Goal: Information Seeking & Learning: Learn about a topic

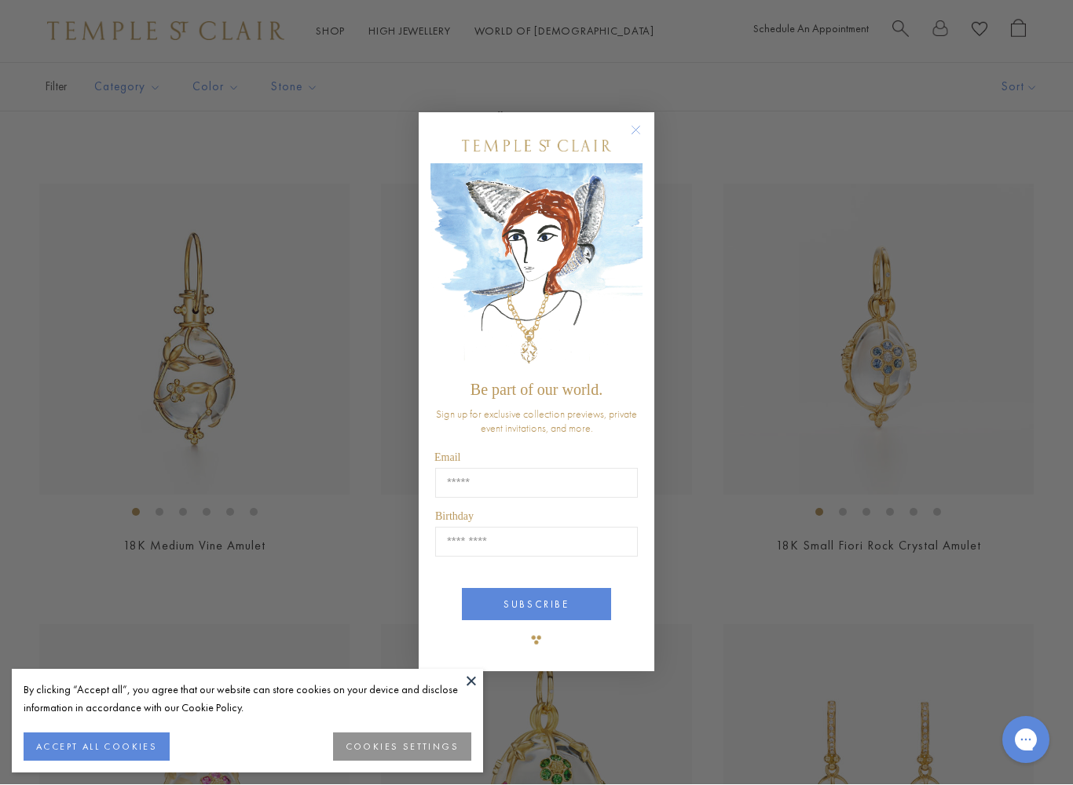
scroll to position [1162, 0]
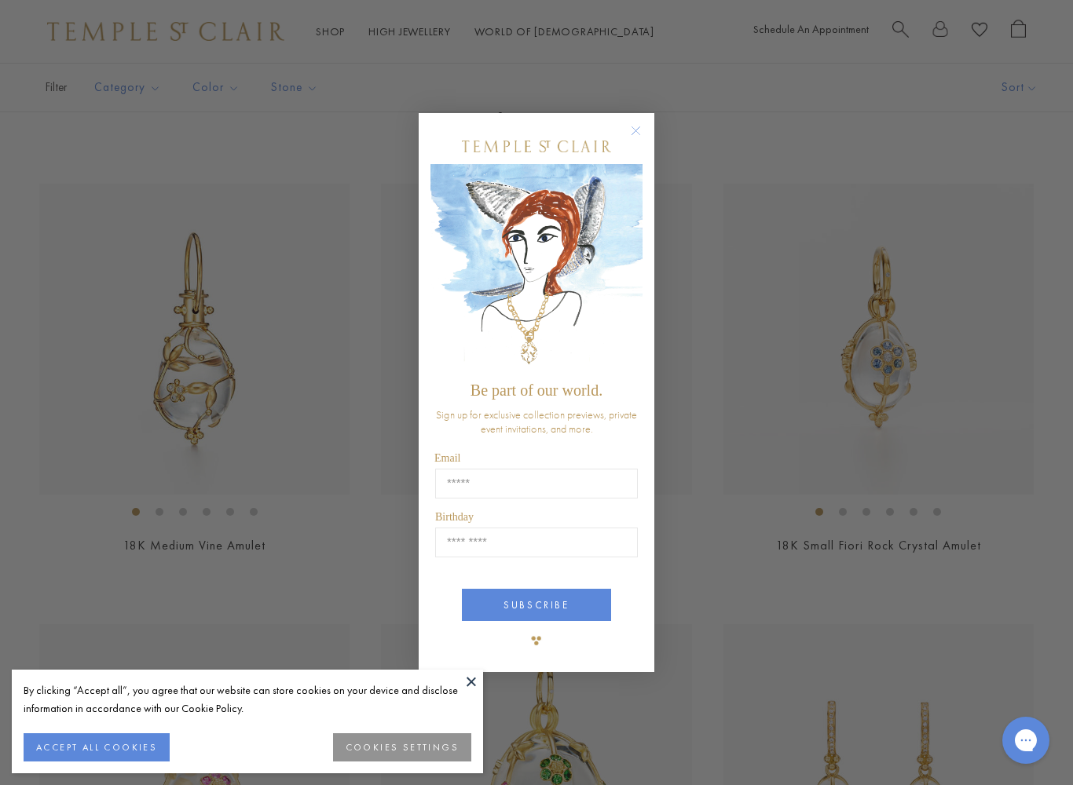
click at [646, 136] on button "Close dialog" at bounding box center [644, 139] width 20 height 20
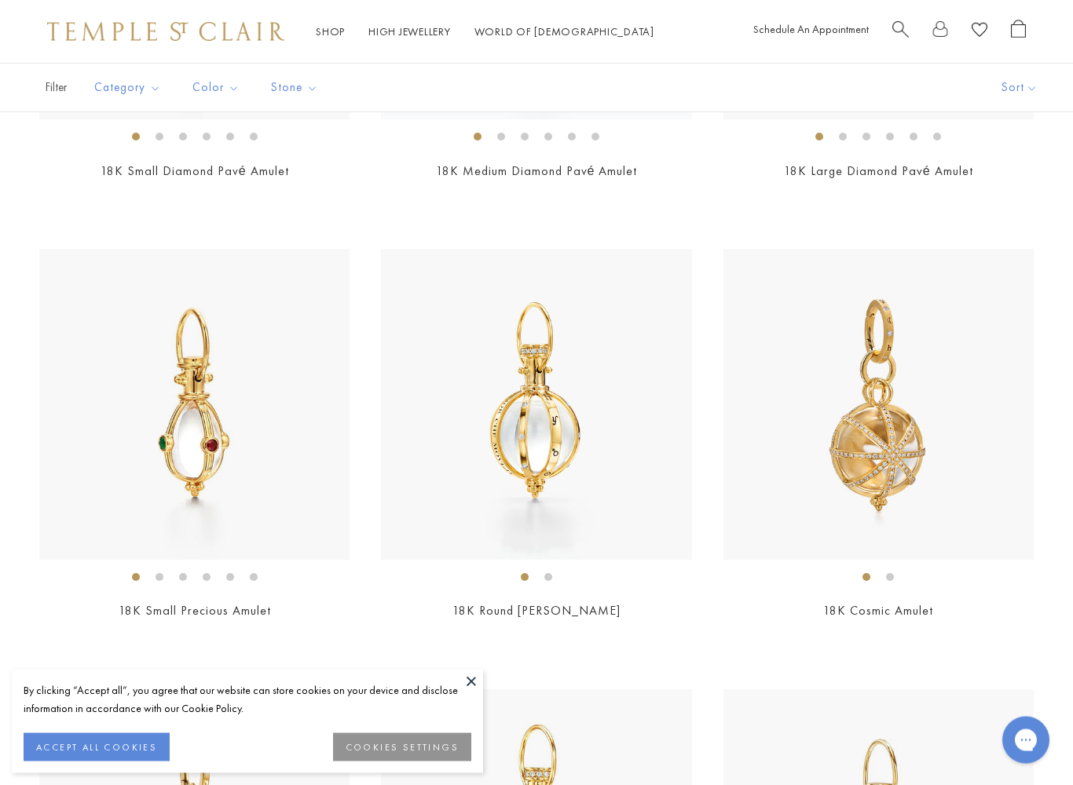
scroll to position [4620, 0]
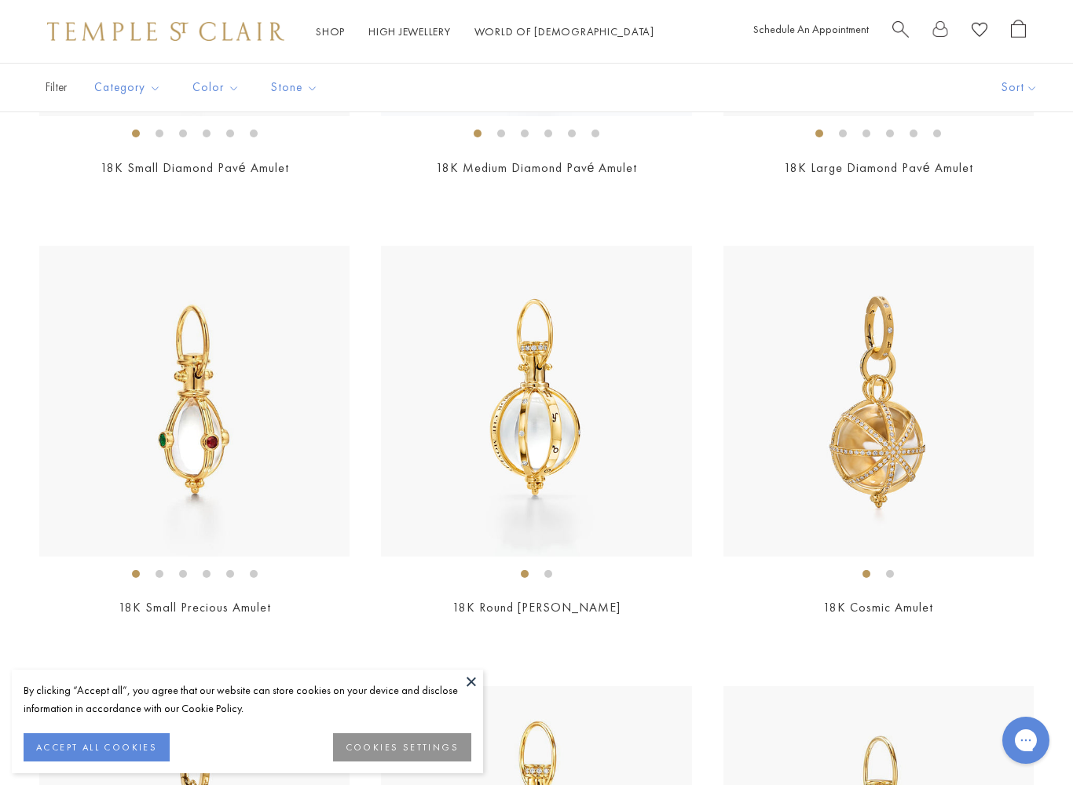
click at [541, 601] on link "18K Round [PERSON_NAME]" at bounding box center [536, 607] width 168 height 16
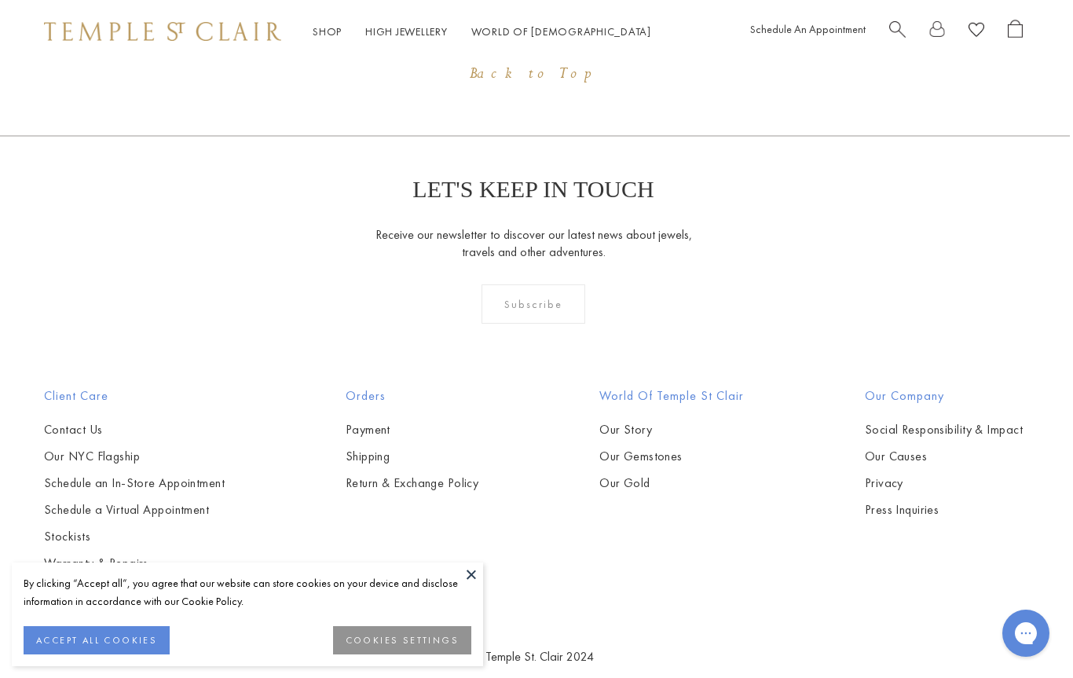
scroll to position [1448, 3]
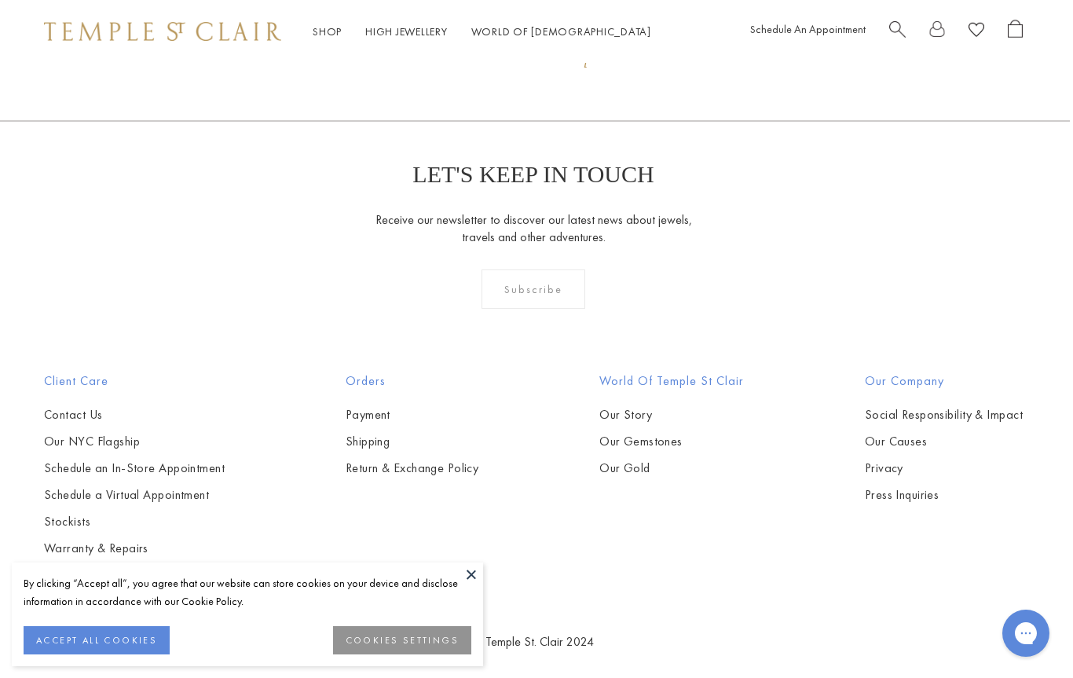
click at [686, 379] on h2 "World of Temple St Clair" at bounding box center [671, 381] width 145 height 19
click at [625, 410] on link "Our Story" at bounding box center [671, 414] width 145 height 17
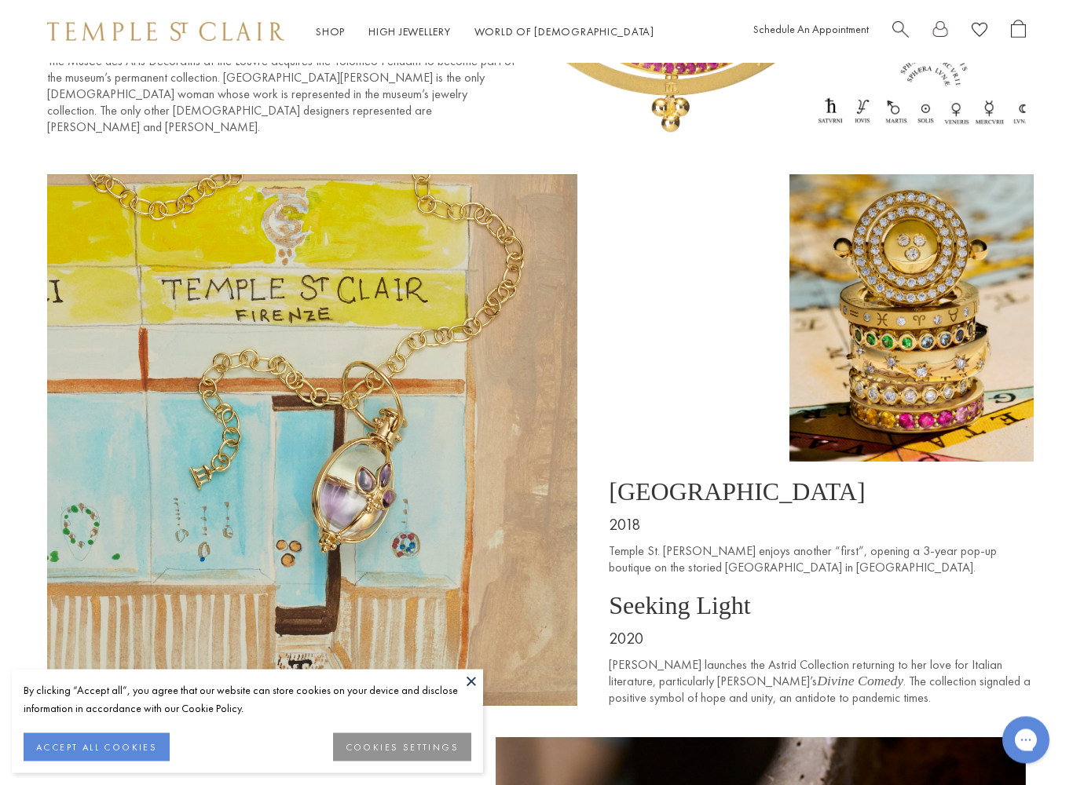
scroll to position [6781, 0]
click at [931, 328] on img at bounding box center [911, 317] width 244 height 287
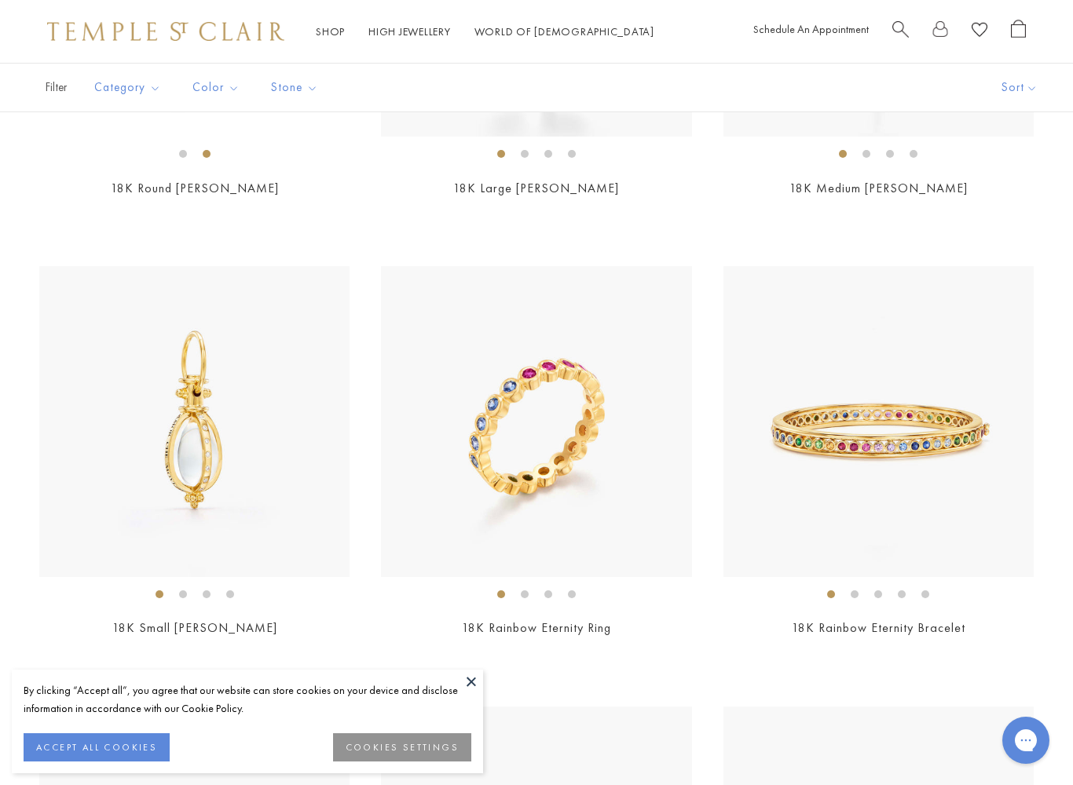
scroll to position [4607, 0]
